Goal: Task Accomplishment & Management: Use online tool/utility

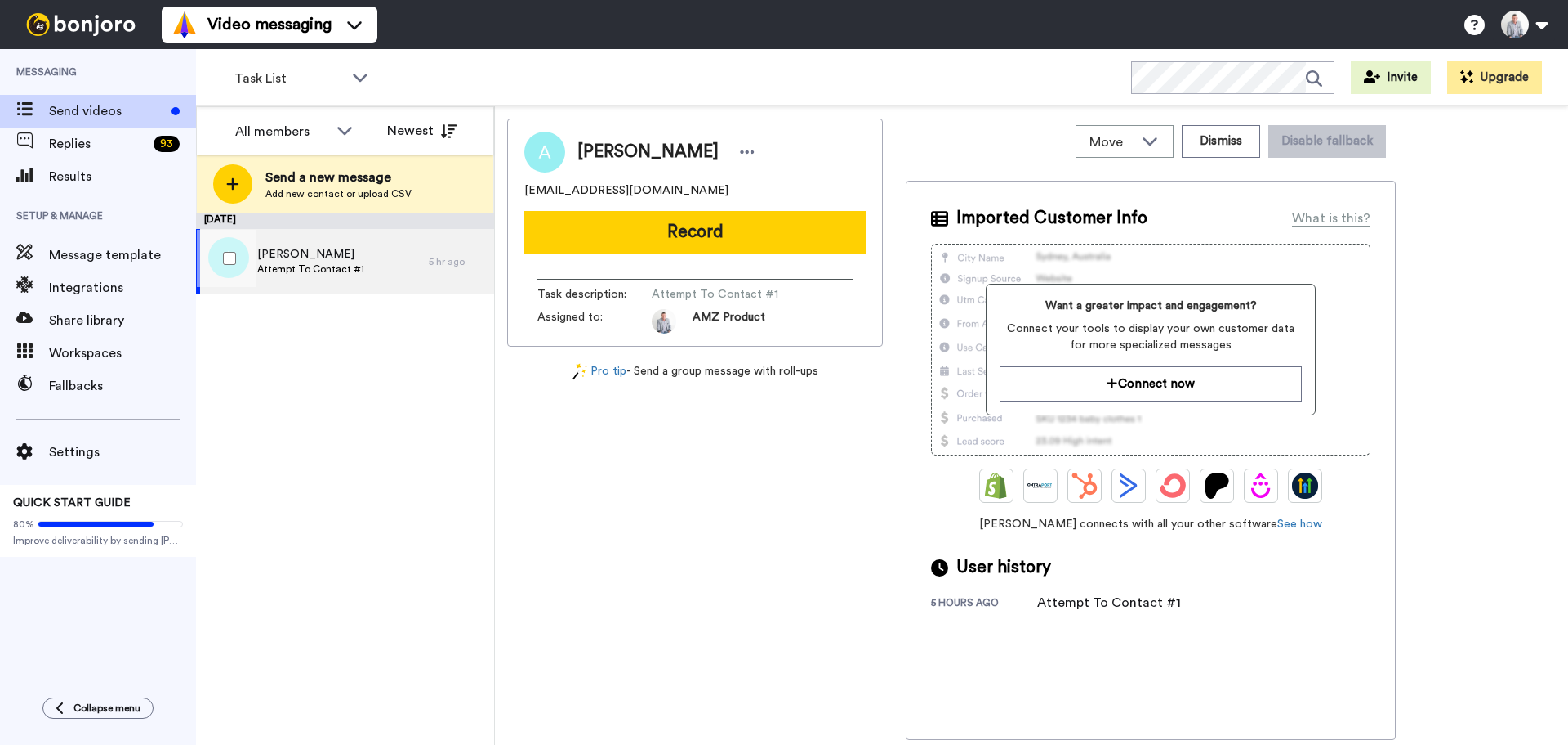
click at [371, 268] on div "Adrian Attempt To Contact #1" at bounding box center [312, 261] width 233 height 65
click at [1255, 140] on button "Dismiss" at bounding box center [1221, 142] width 78 height 33
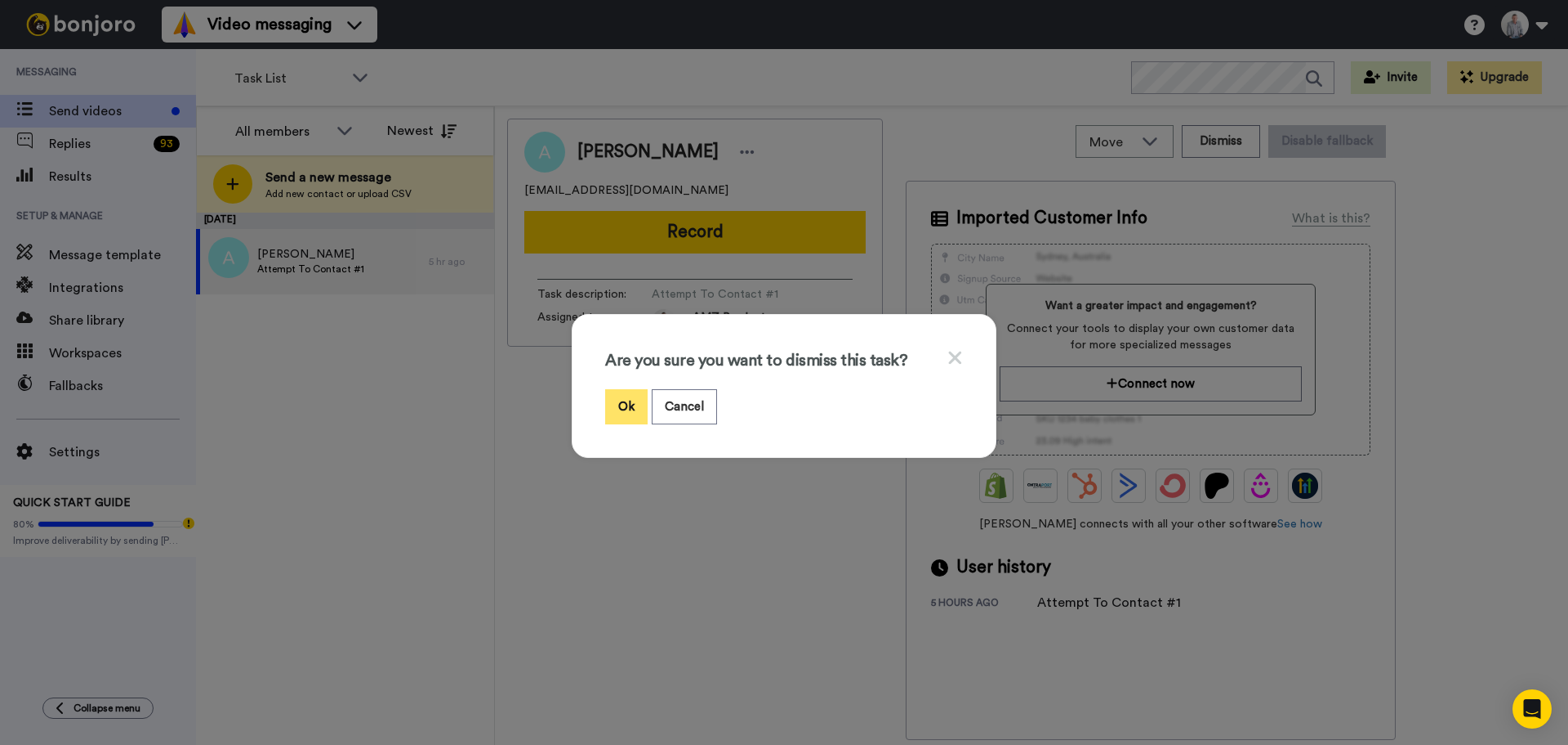
click at [629, 397] on button "Ok" at bounding box center [626, 407] width 43 height 35
